Goal: Task Accomplishment & Management: Manage account settings

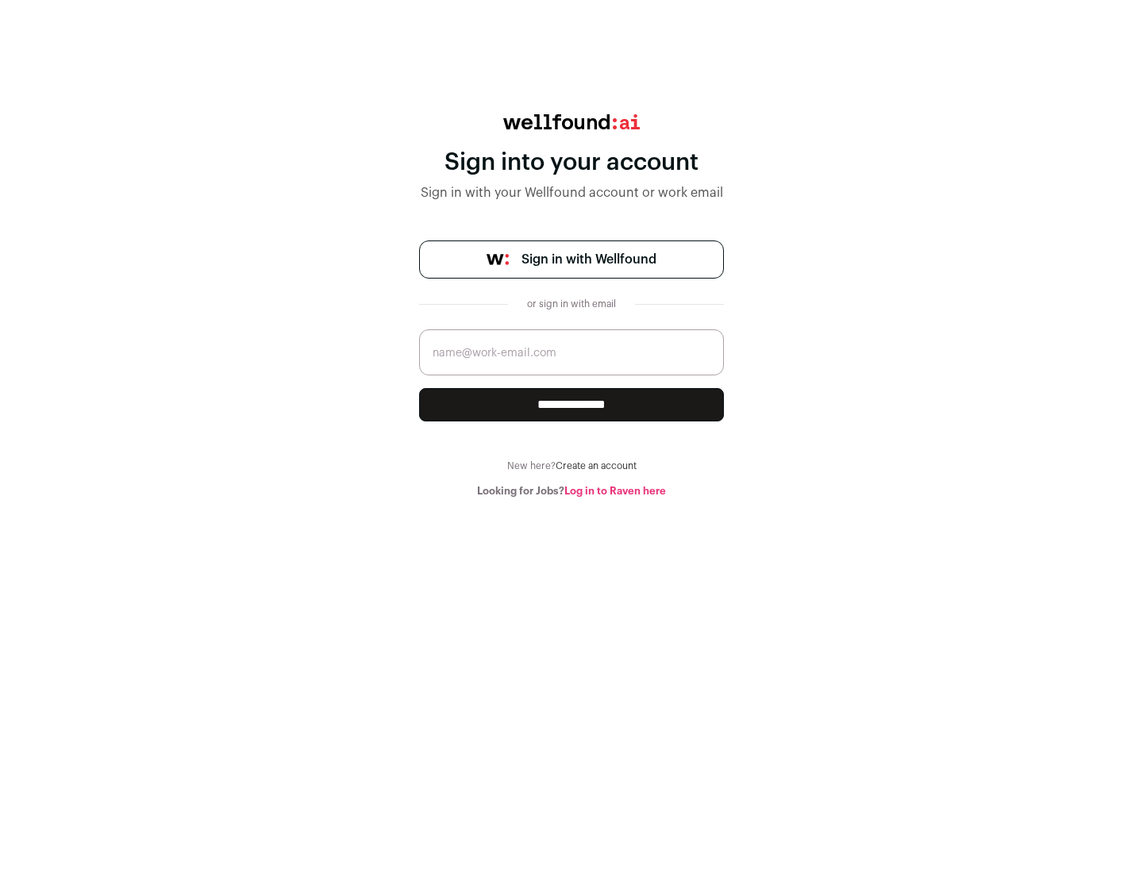
click at [588, 259] on span "Sign in with Wellfound" at bounding box center [588, 259] width 135 height 19
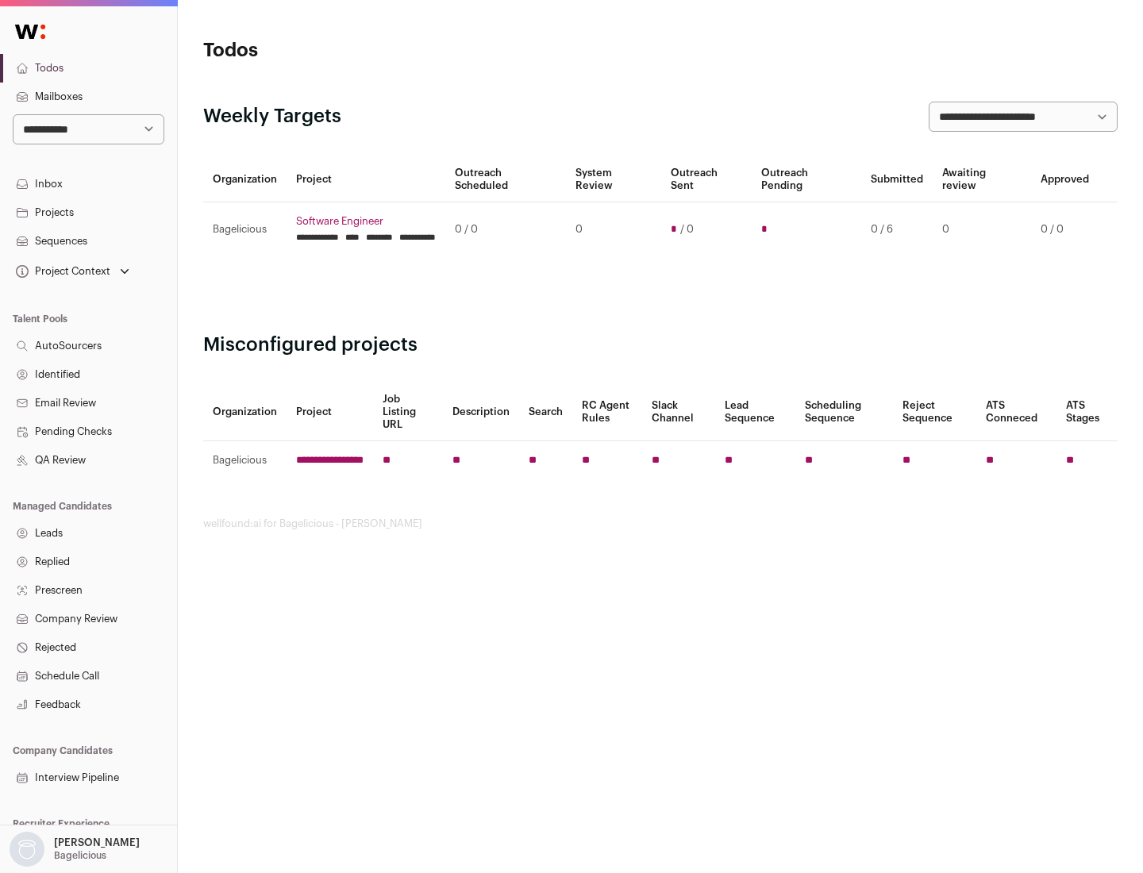
click at [88, 212] on link "Projects" at bounding box center [88, 212] width 177 height 29
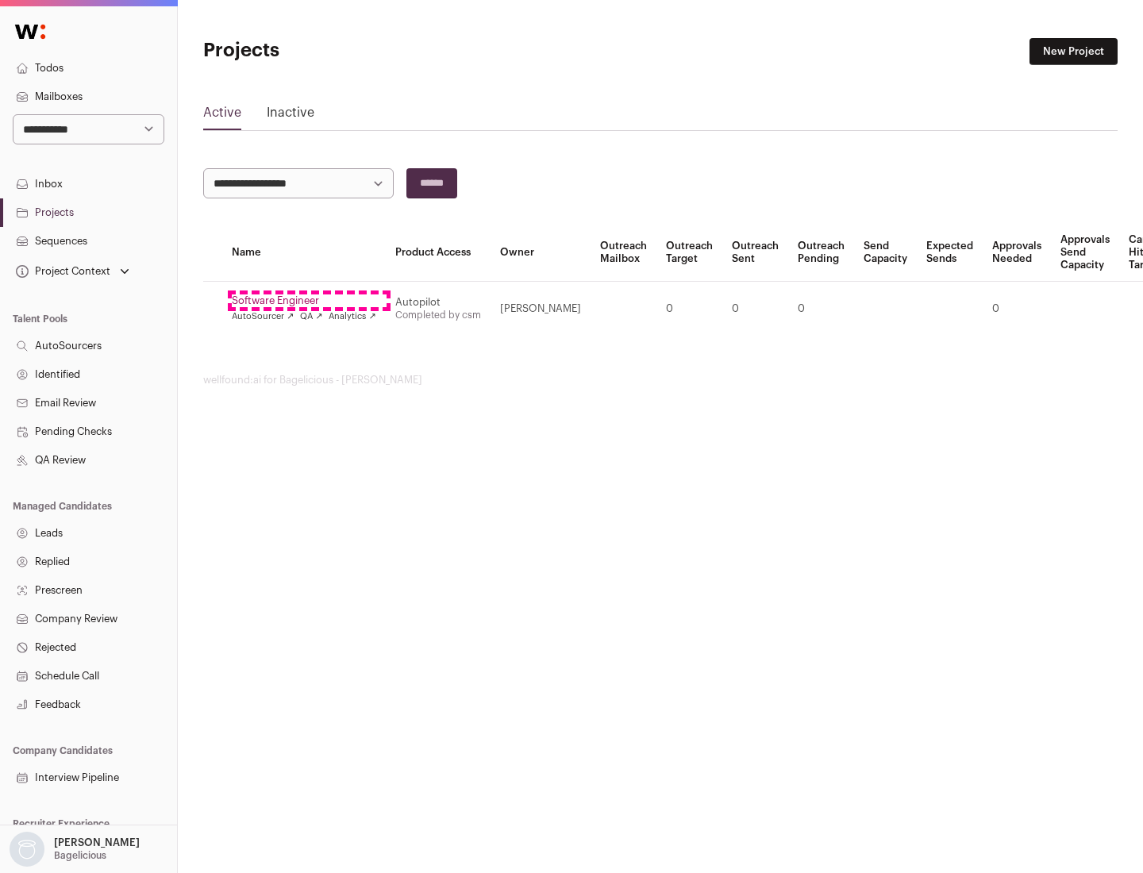
click at [309, 301] on link "Software Engineer" at bounding box center [304, 300] width 144 height 13
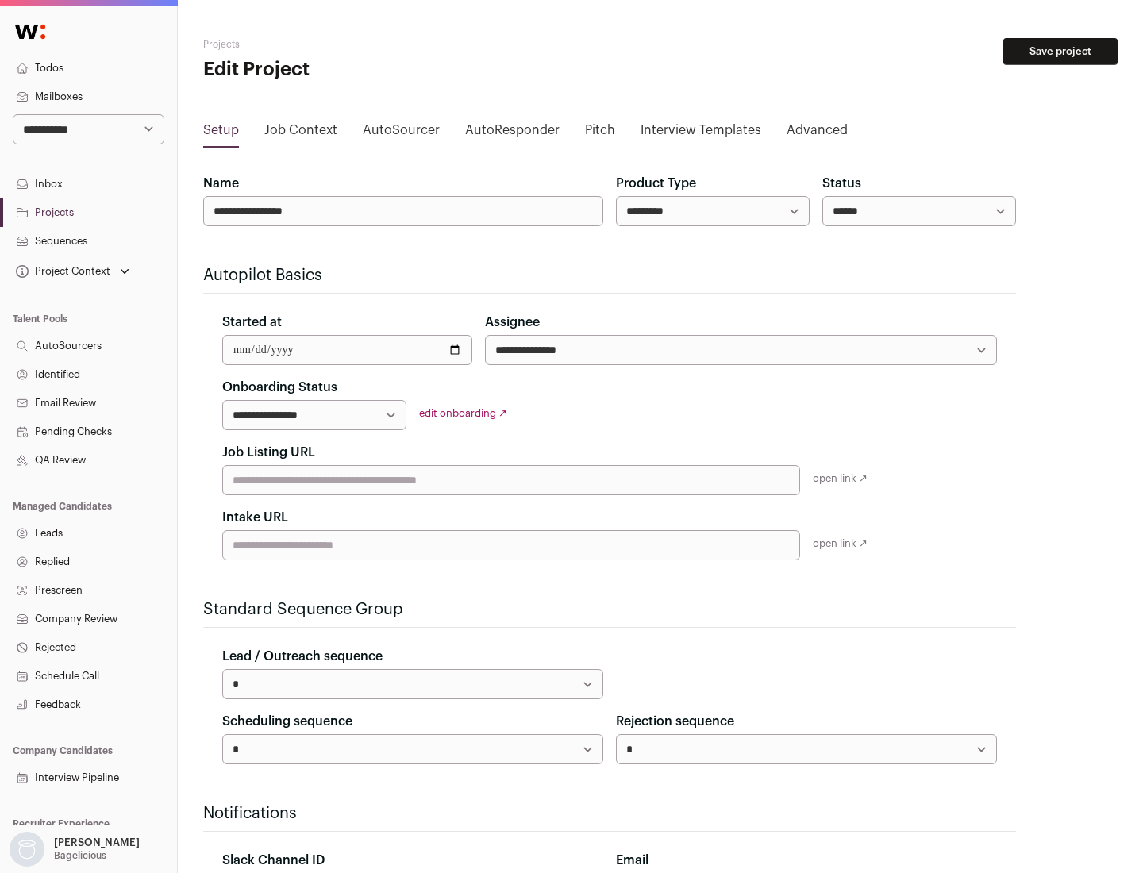
click at [1060, 52] on button "Save project" at bounding box center [1060, 51] width 114 height 27
